Goal: Find contact information: Find contact information

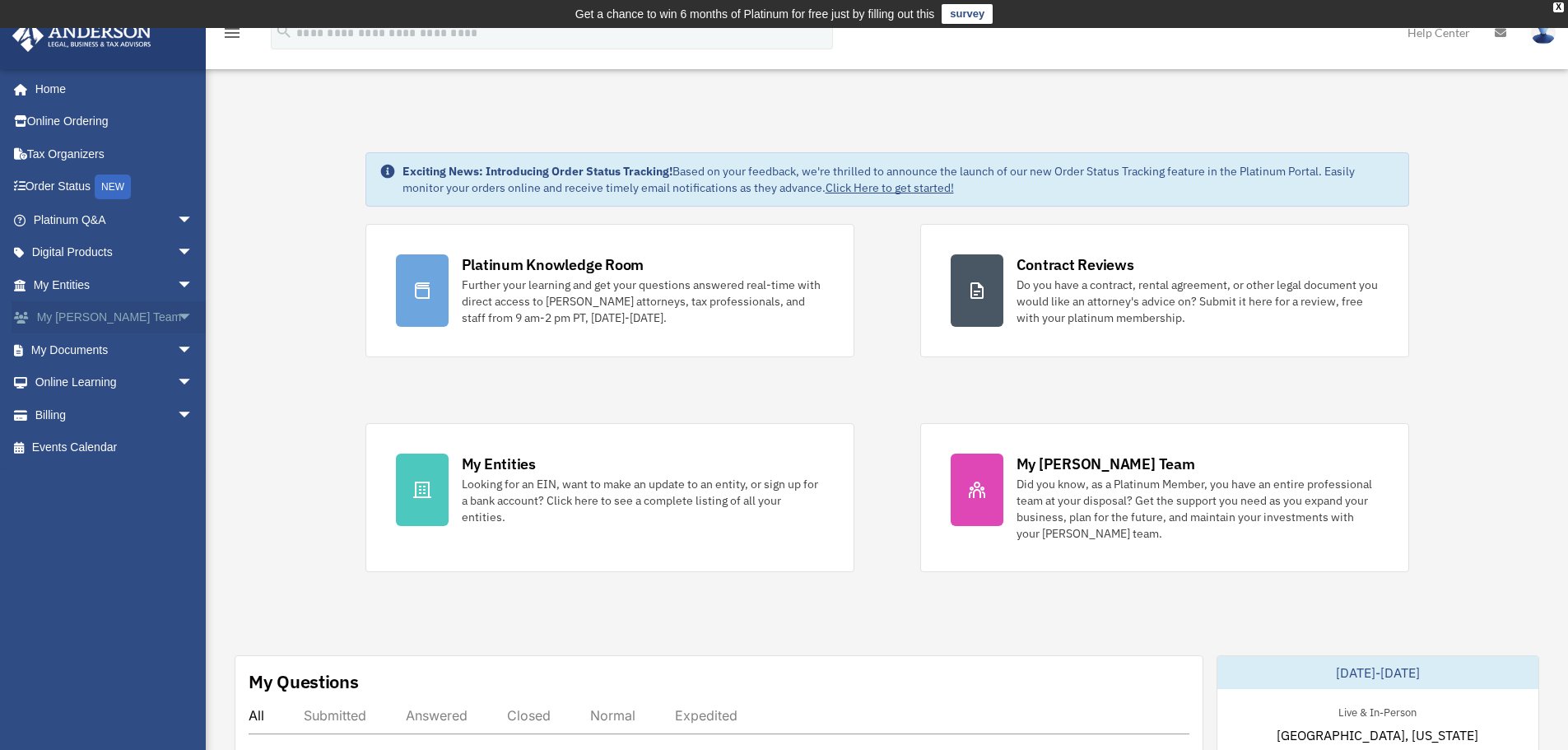
click at [86, 310] on link "My [PERSON_NAME] Team arrow_drop_down" at bounding box center [115, 318] width 206 height 33
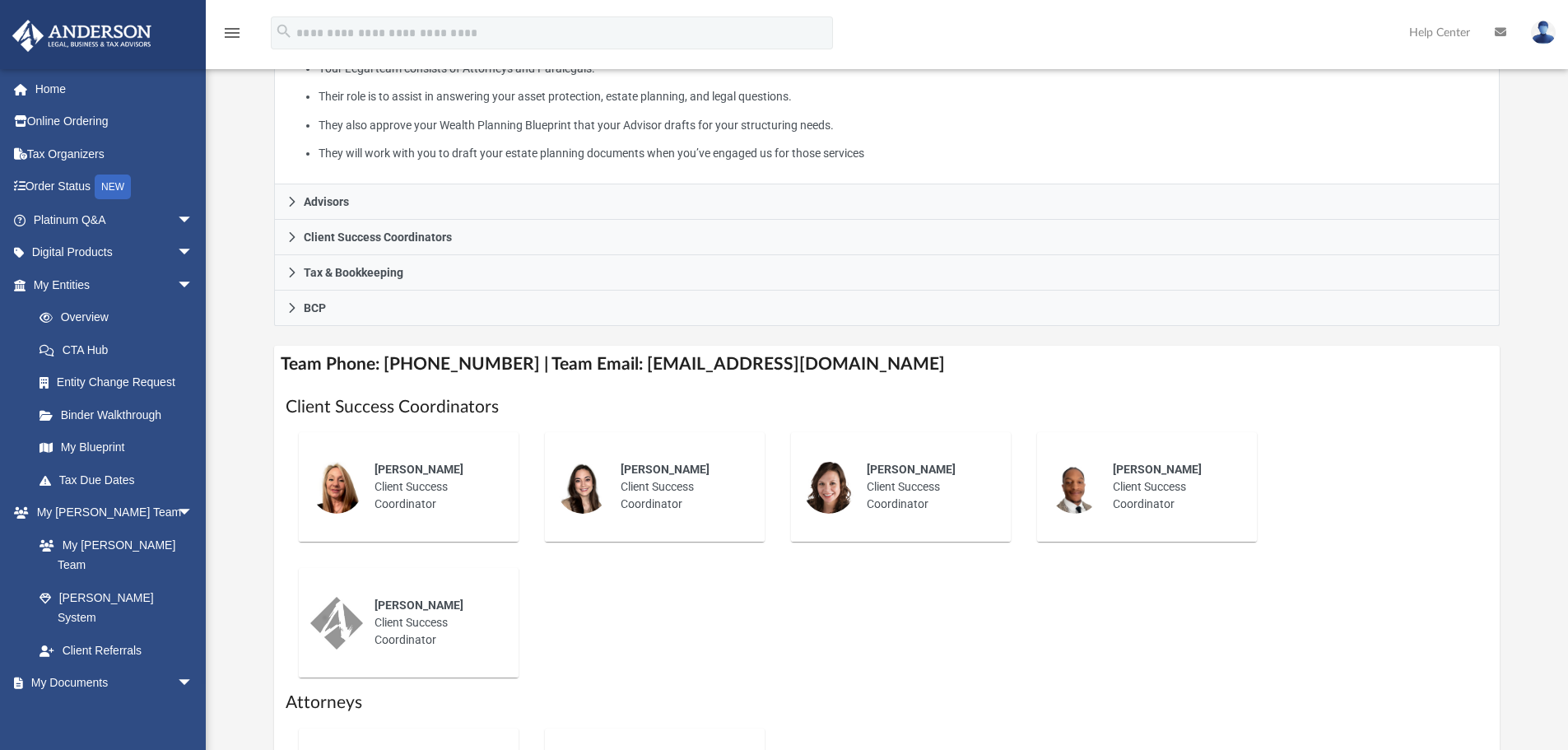
scroll to position [411, 0]
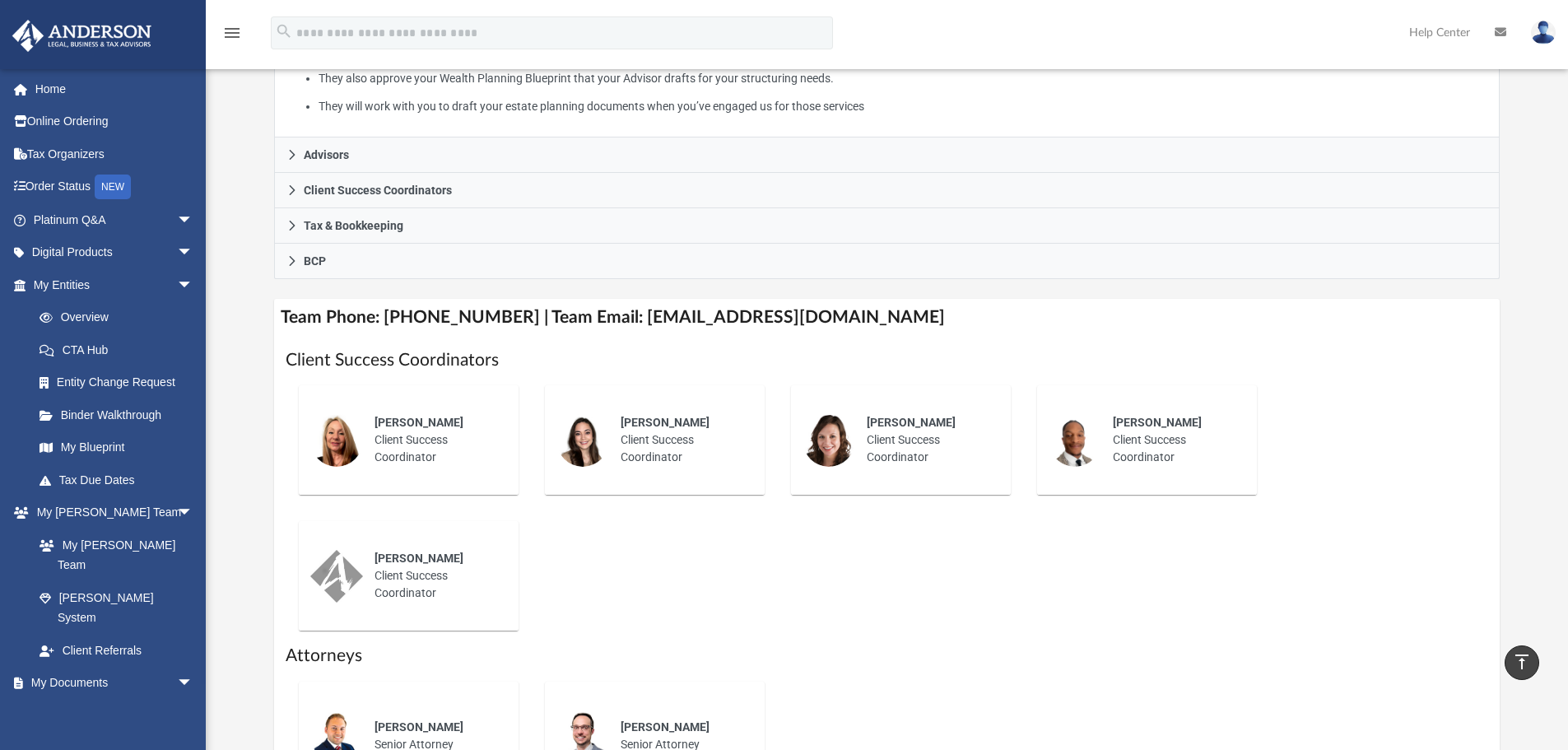
click at [662, 444] on div "[PERSON_NAME] Client Success Coordinator" at bounding box center [681, 440] width 144 height 75
click at [425, 448] on div "[PERSON_NAME] Client Success Coordinator" at bounding box center [434, 440] width 144 height 75
click at [906, 460] on div "[PERSON_NAME] Client Success Coordinator" at bounding box center [926, 440] width 144 height 75
click at [1148, 445] on div "[PERSON_NAME] Client Success Coordinator" at bounding box center [1173, 440] width 144 height 75
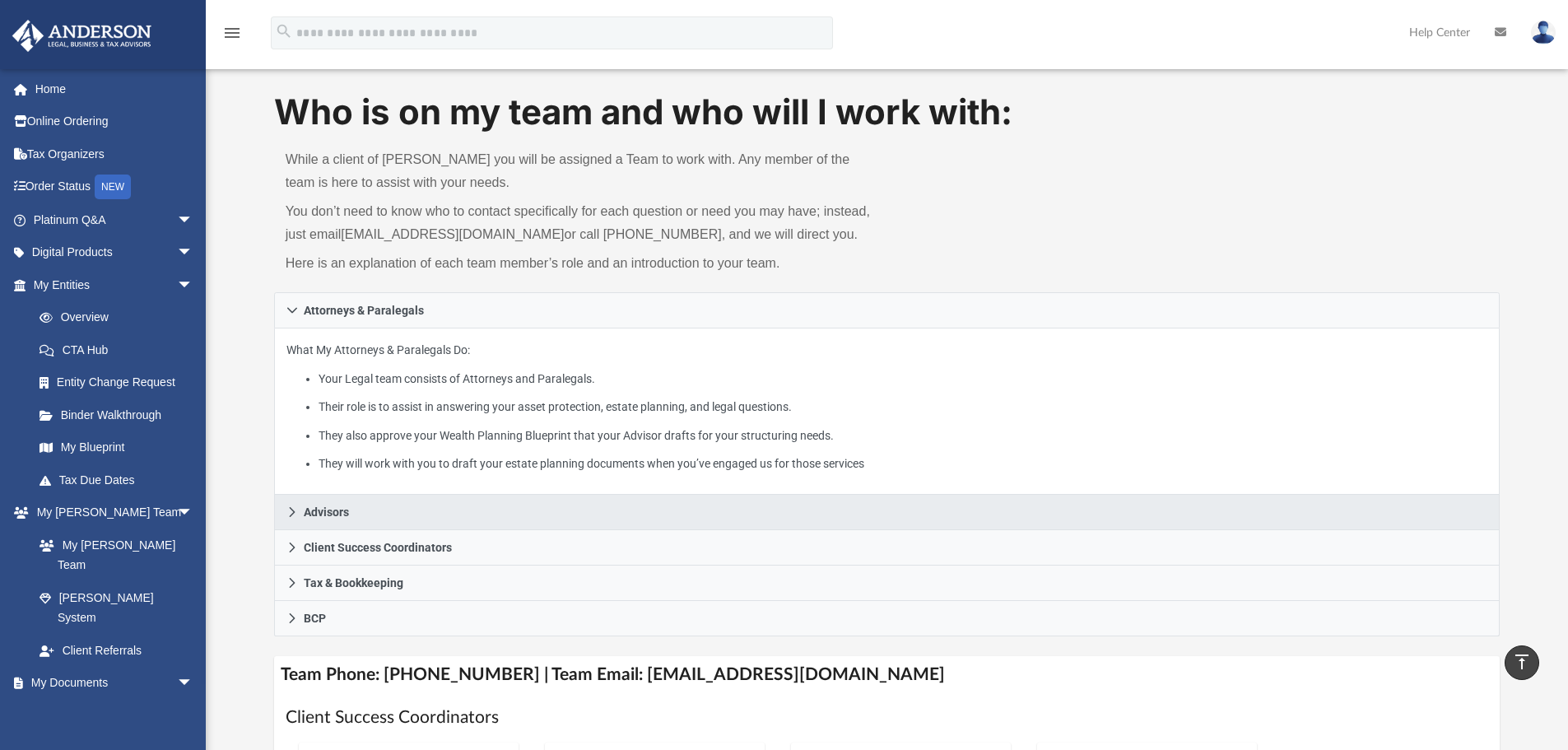
scroll to position [2, 0]
